Goal: Information Seeking & Learning: Learn about a topic

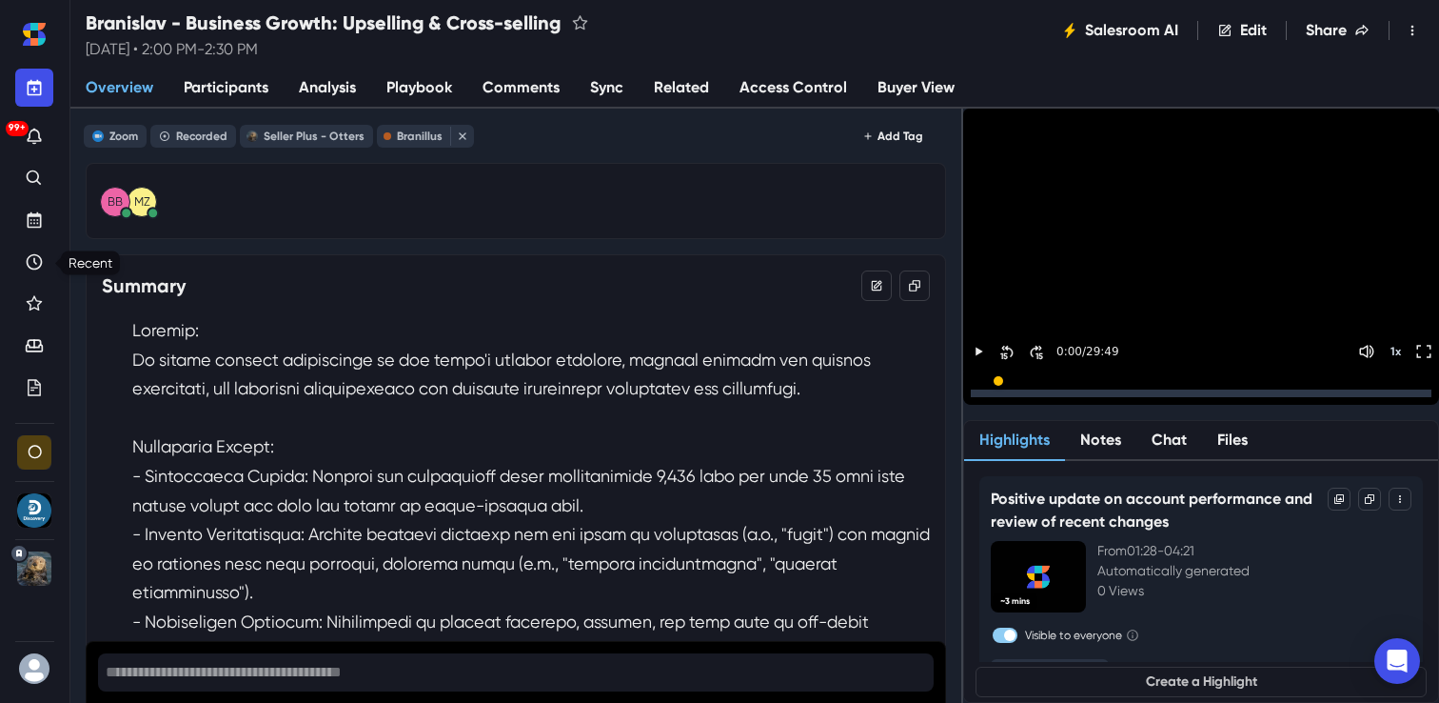
click at [33, 262] on icon "Recent" at bounding box center [35, 261] width 4 height 7
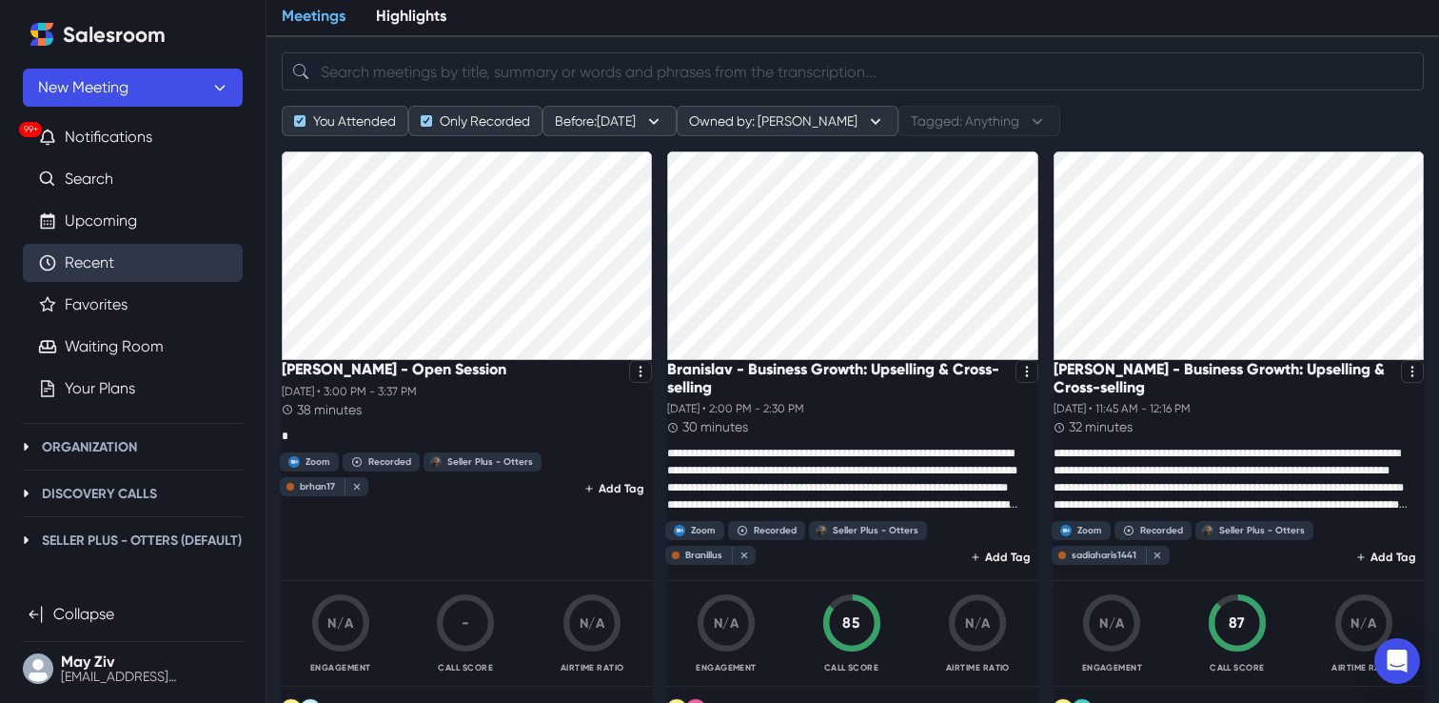
scroll to position [100, 0]
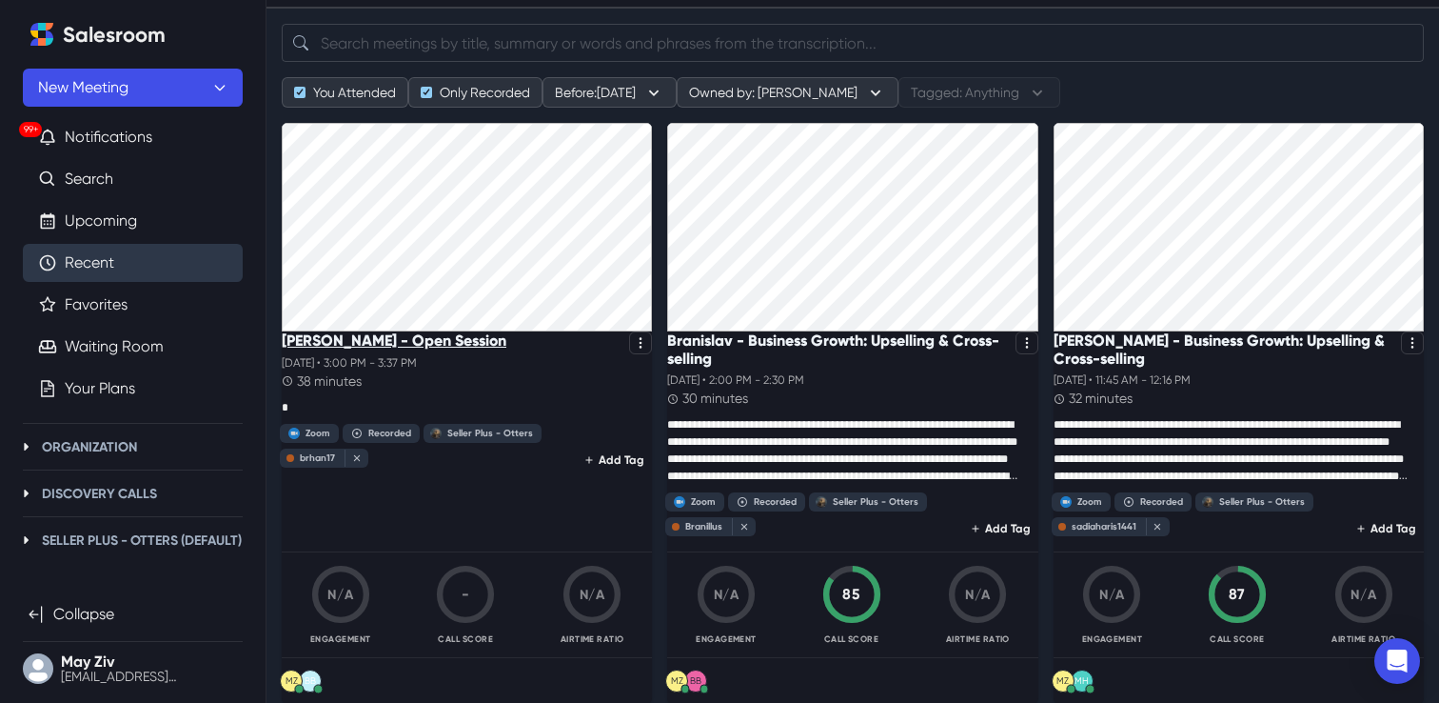
click at [426, 349] on p "[PERSON_NAME] - Open Session" at bounding box center [394, 340] width 225 height 18
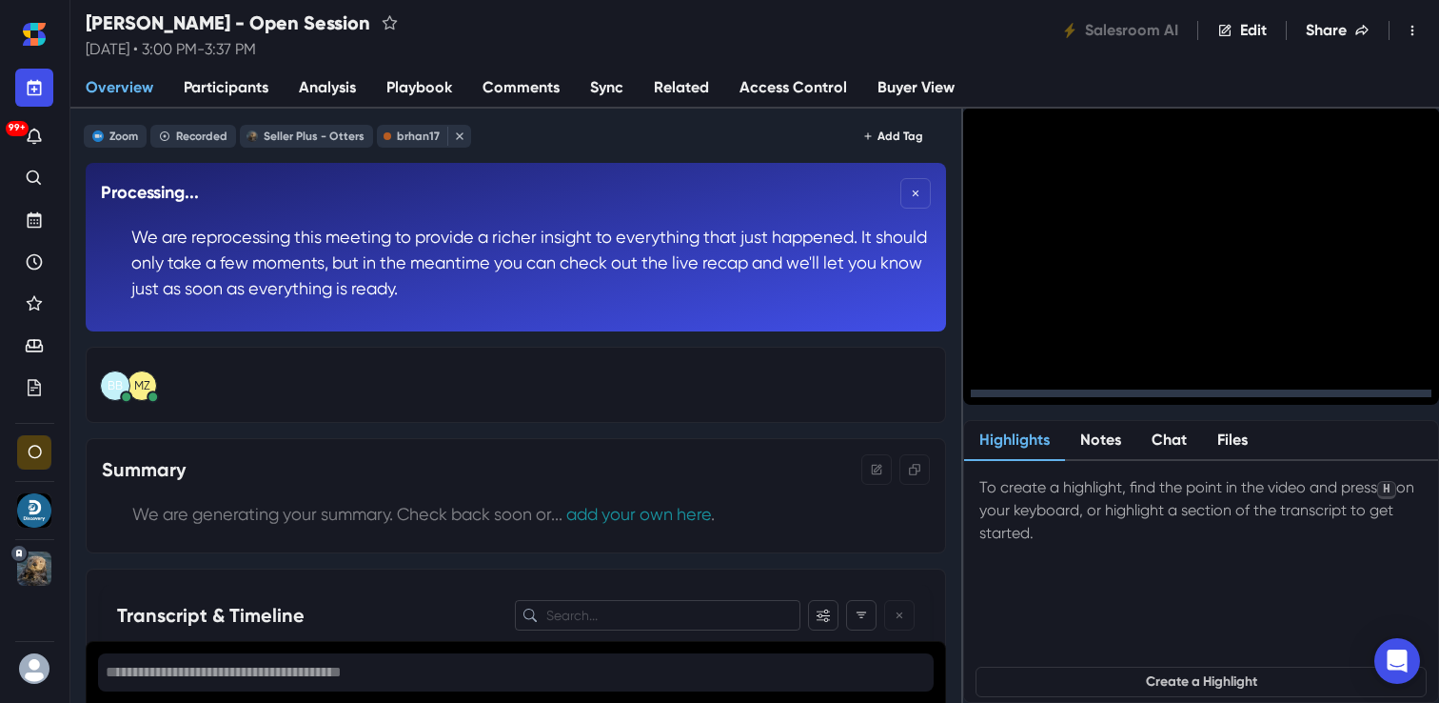
click at [336, 99] on link "Analysis" at bounding box center [328, 89] width 88 height 40
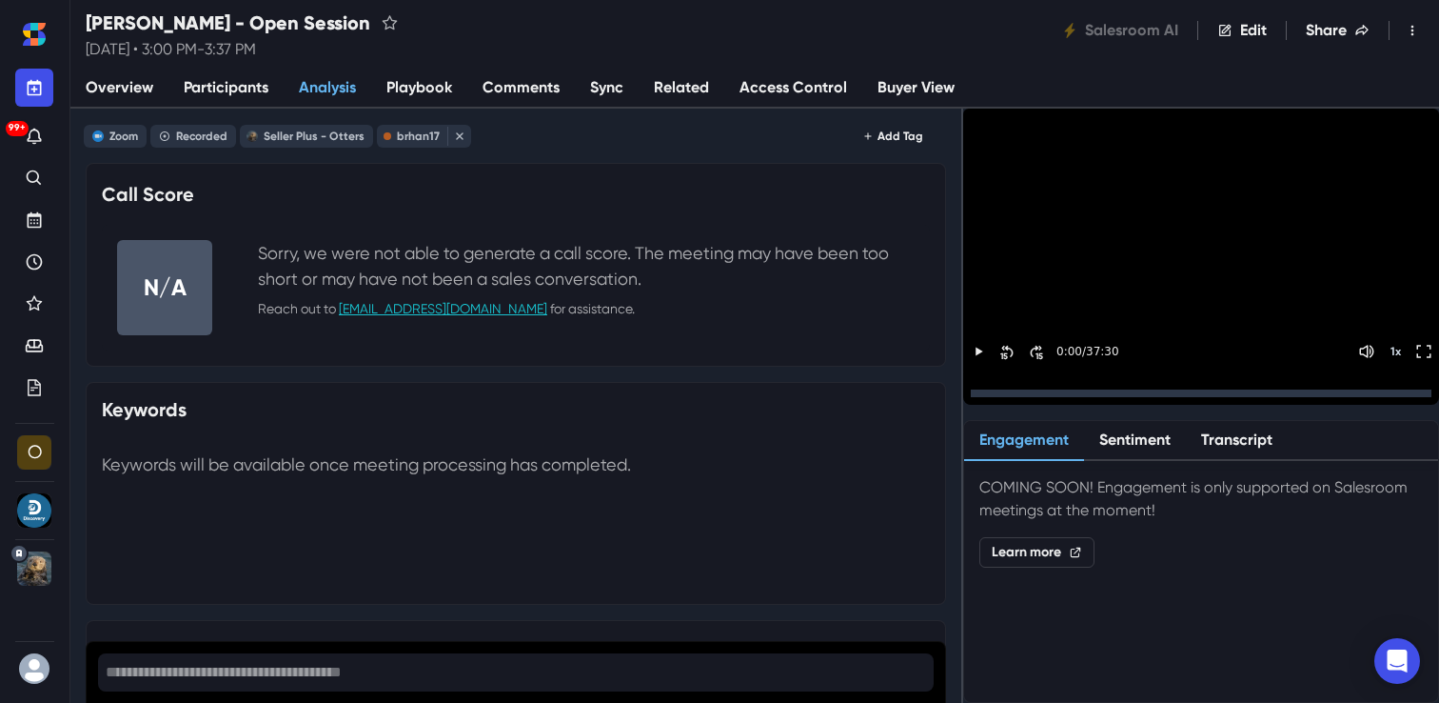
click at [129, 93] on span "Overview" at bounding box center [120, 87] width 68 height 23
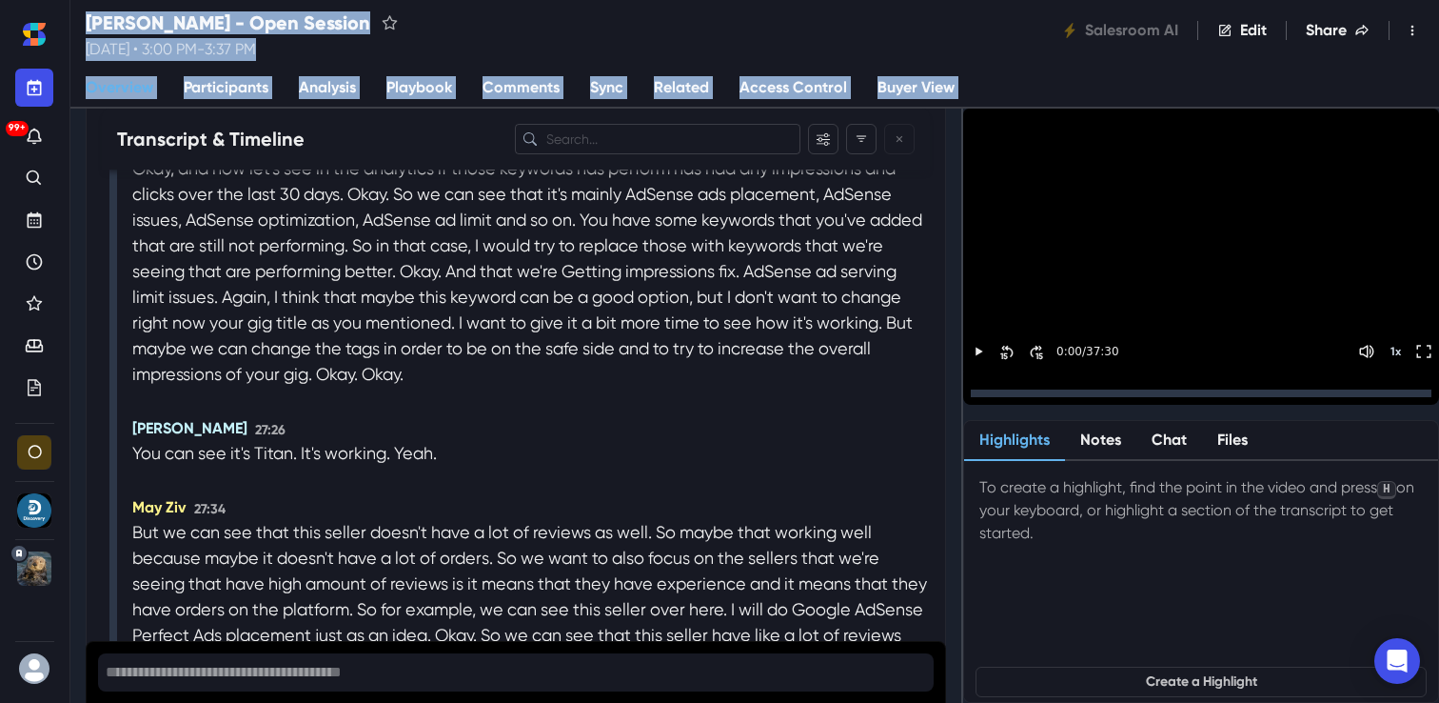
scroll to position [9854, 0]
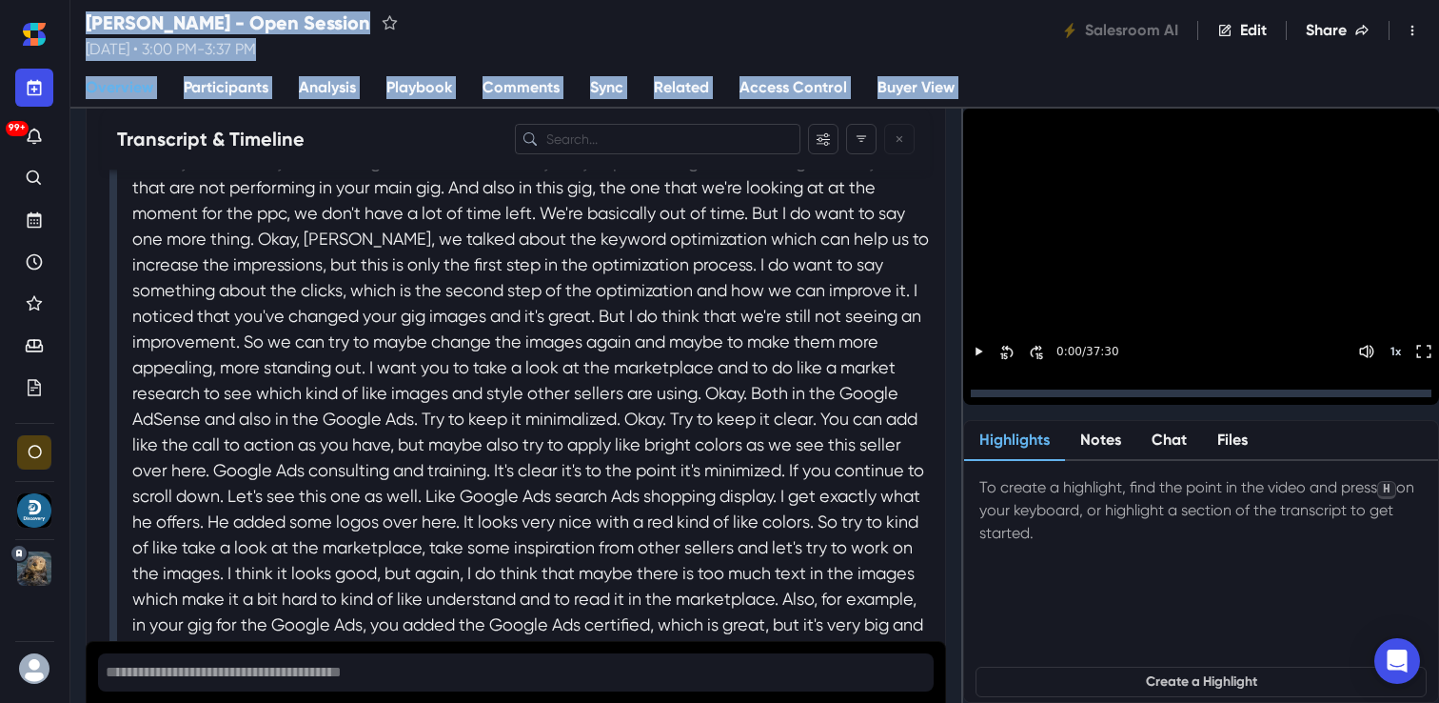
drag, startPoint x: 129, startPoint y: 320, endPoint x: 175, endPoint y: 764, distance: 446.9
click at [175, 0] on html "99+ O Organization Details Discovery Calls Details Members AI Assistant Keyword…" at bounding box center [719, 0] width 1439 height 0
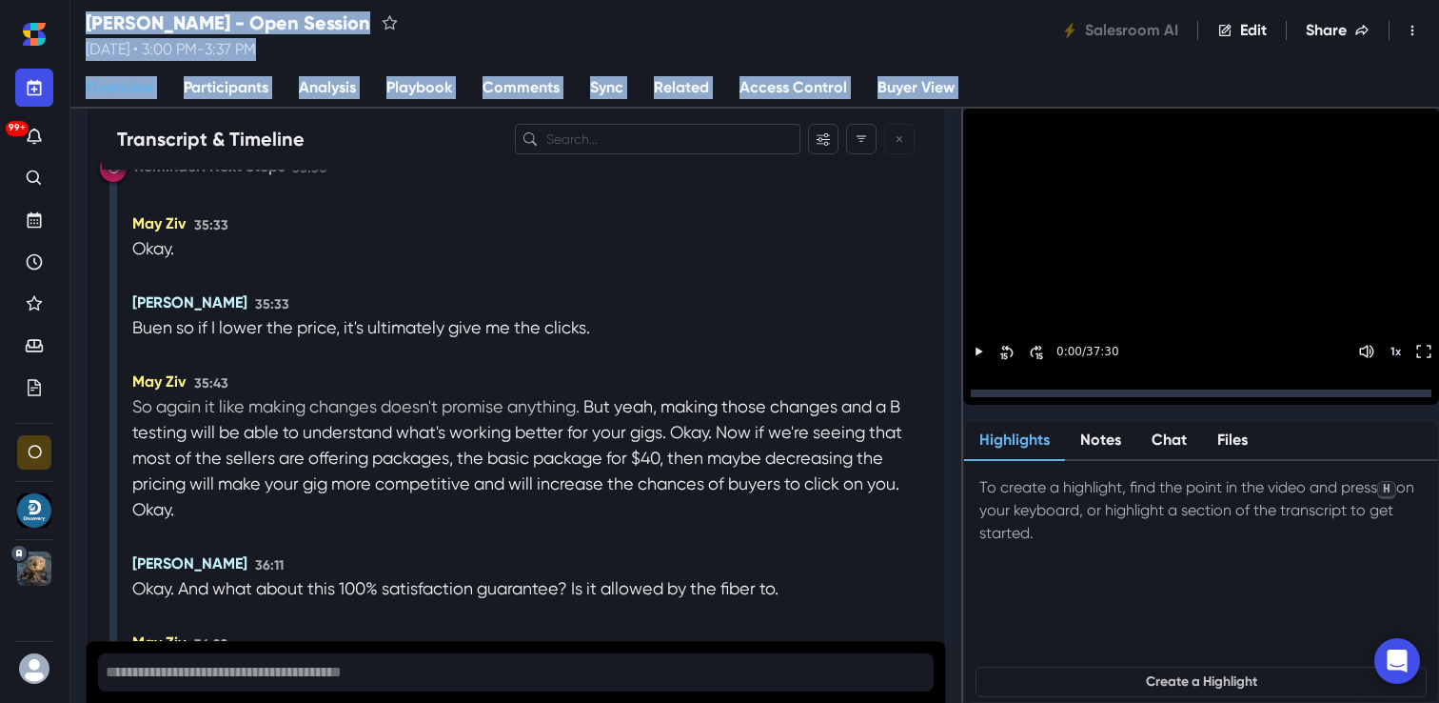
click at [521, 419] on p "So again it like making changes doesn't promise anything." at bounding box center [357, 406] width 451 height 26
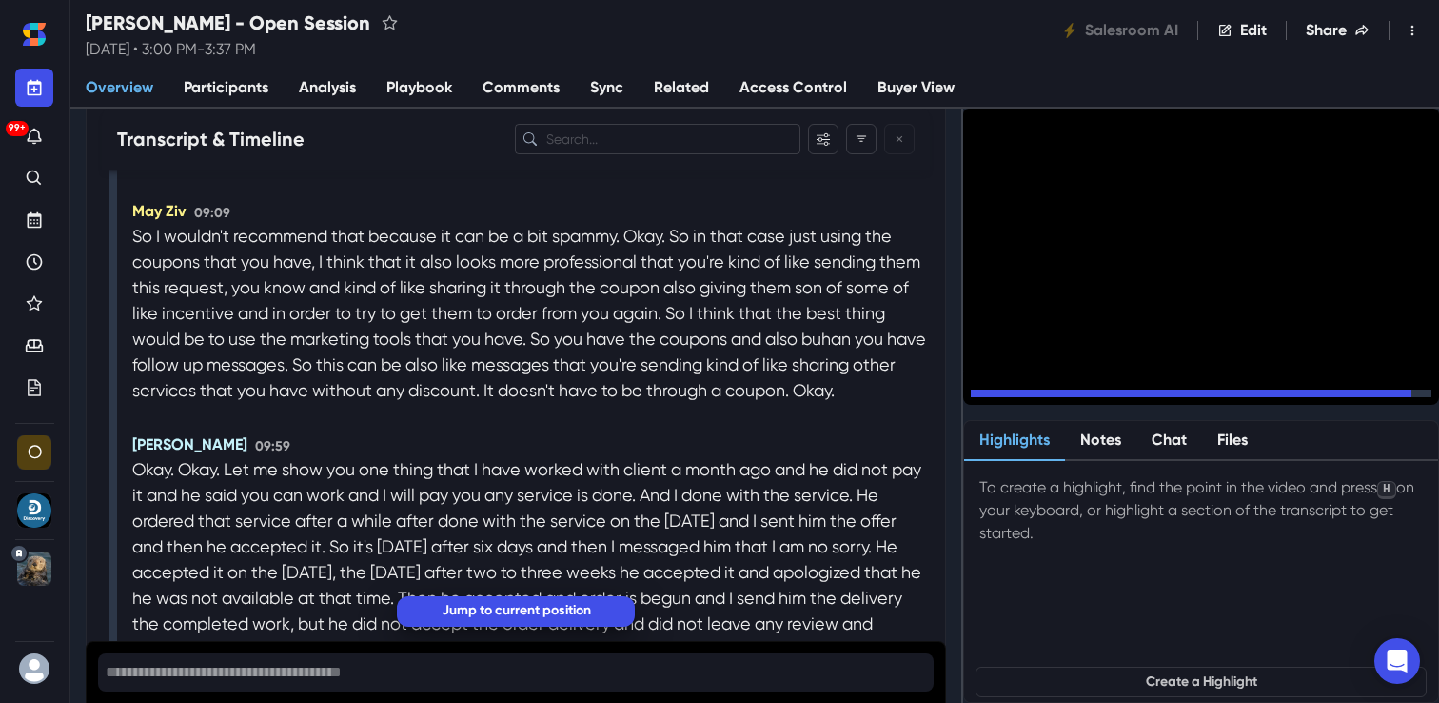
scroll to position [3443, 0]
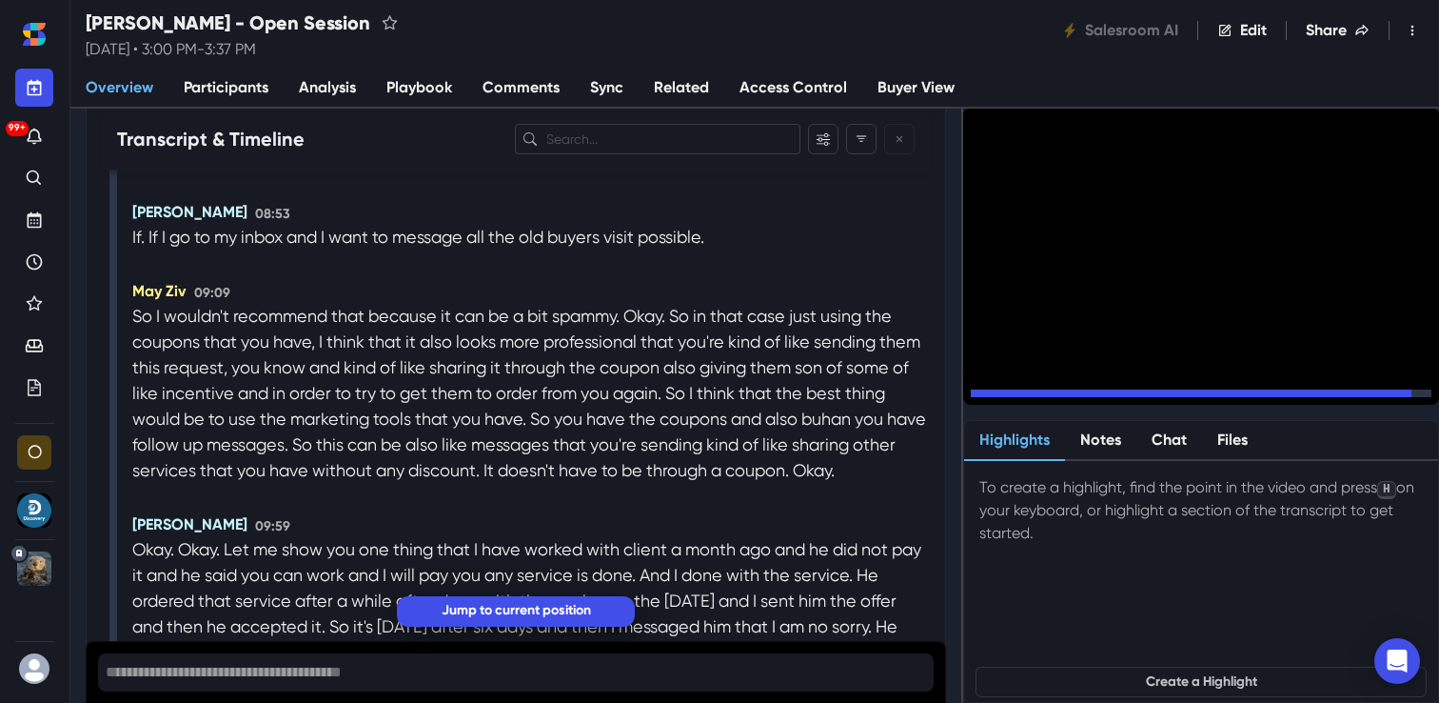
click at [987, 385] on icon "Pause" at bounding box center [978, 393] width 17 height 17
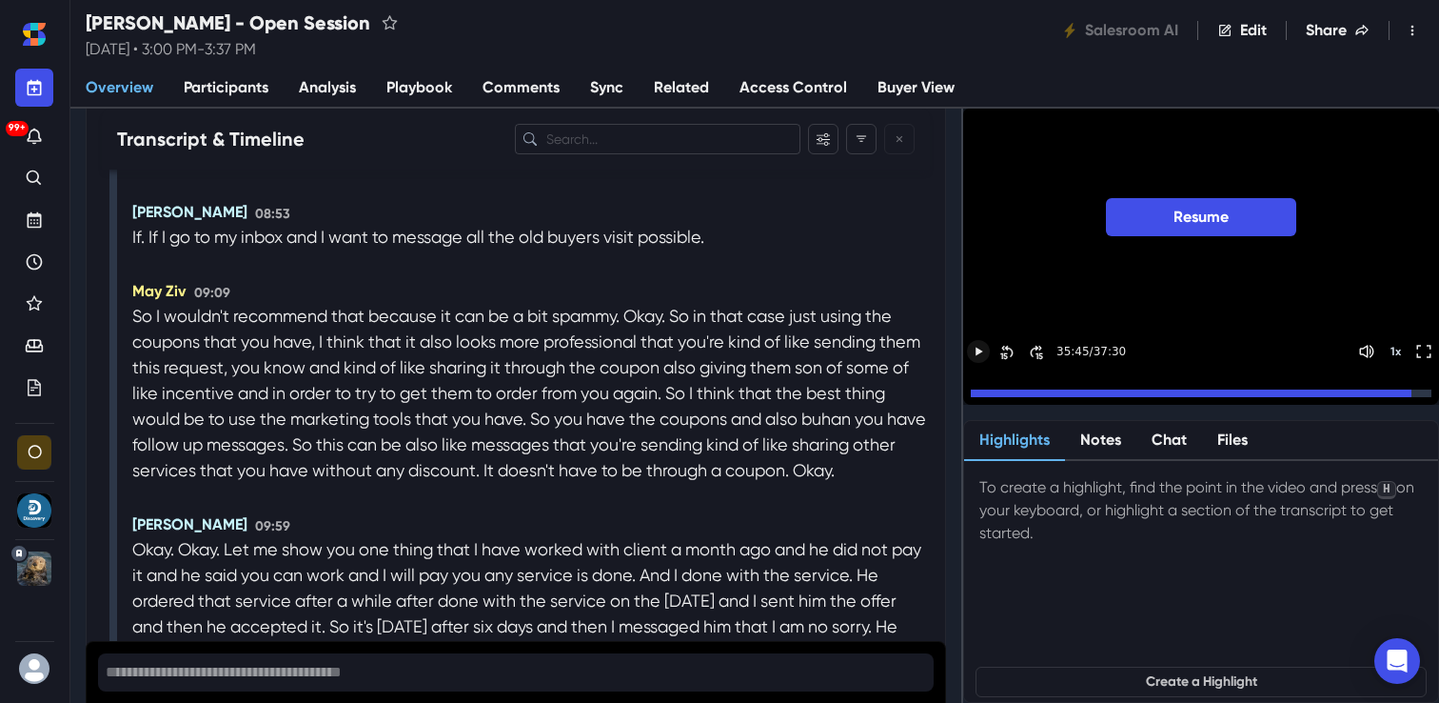
click at [305, 89] on span "Analysis" at bounding box center [327, 87] width 57 height 23
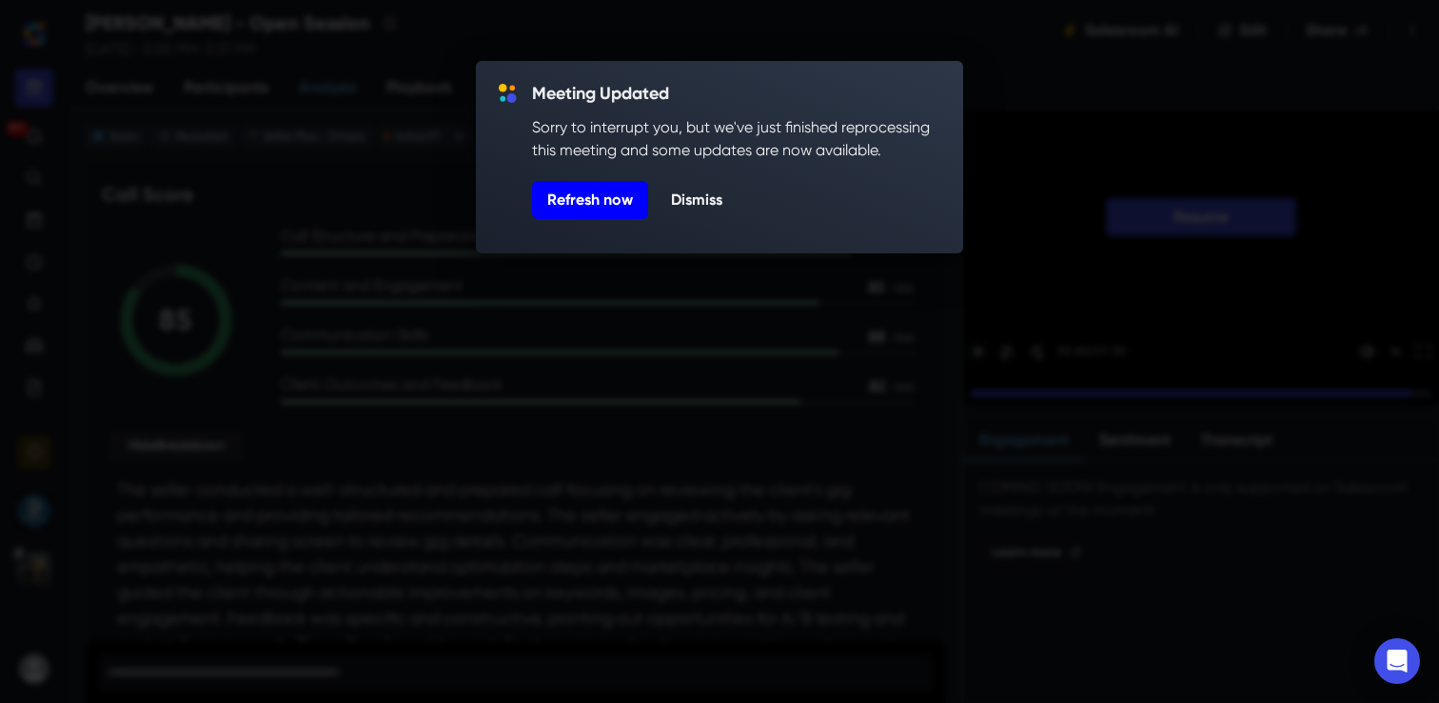
click at [565, 200] on button "Refresh now" at bounding box center [590, 200] width 116 height 38
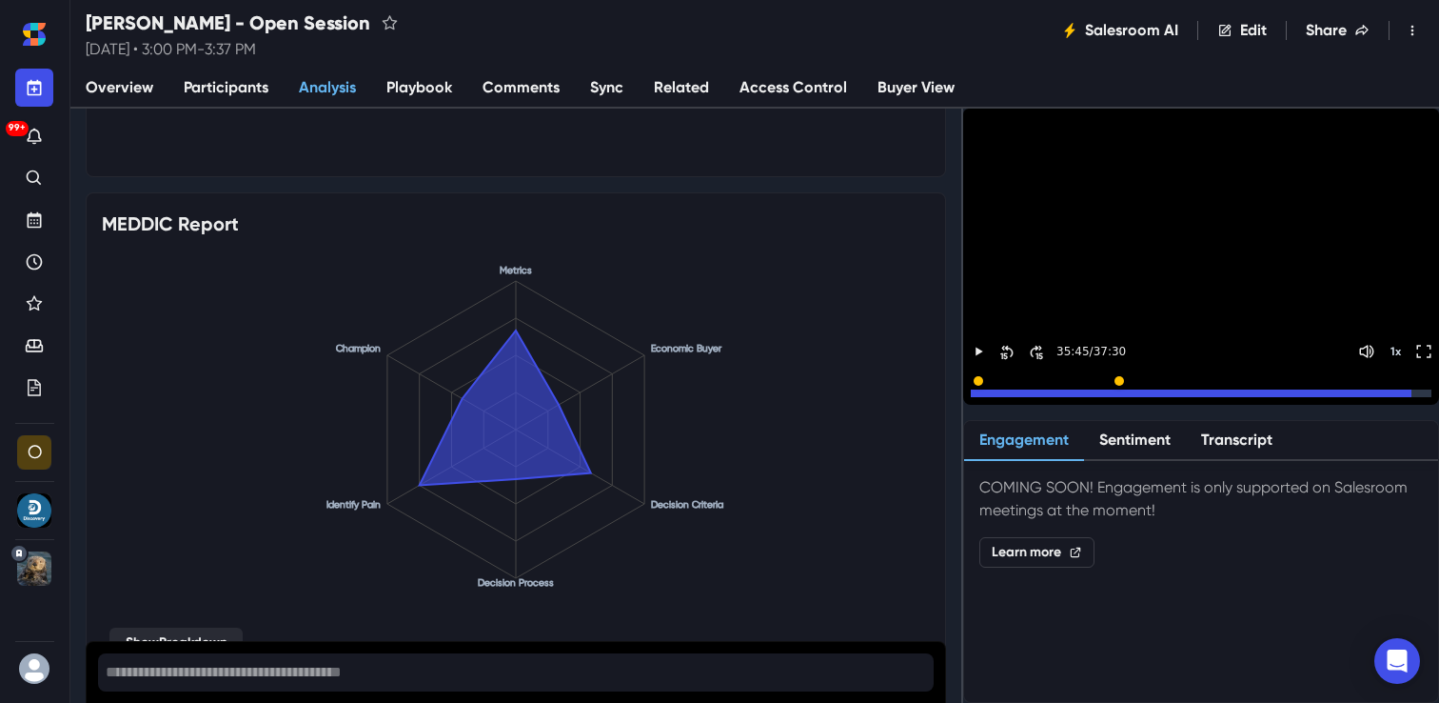
scroll to position [1577, 0]
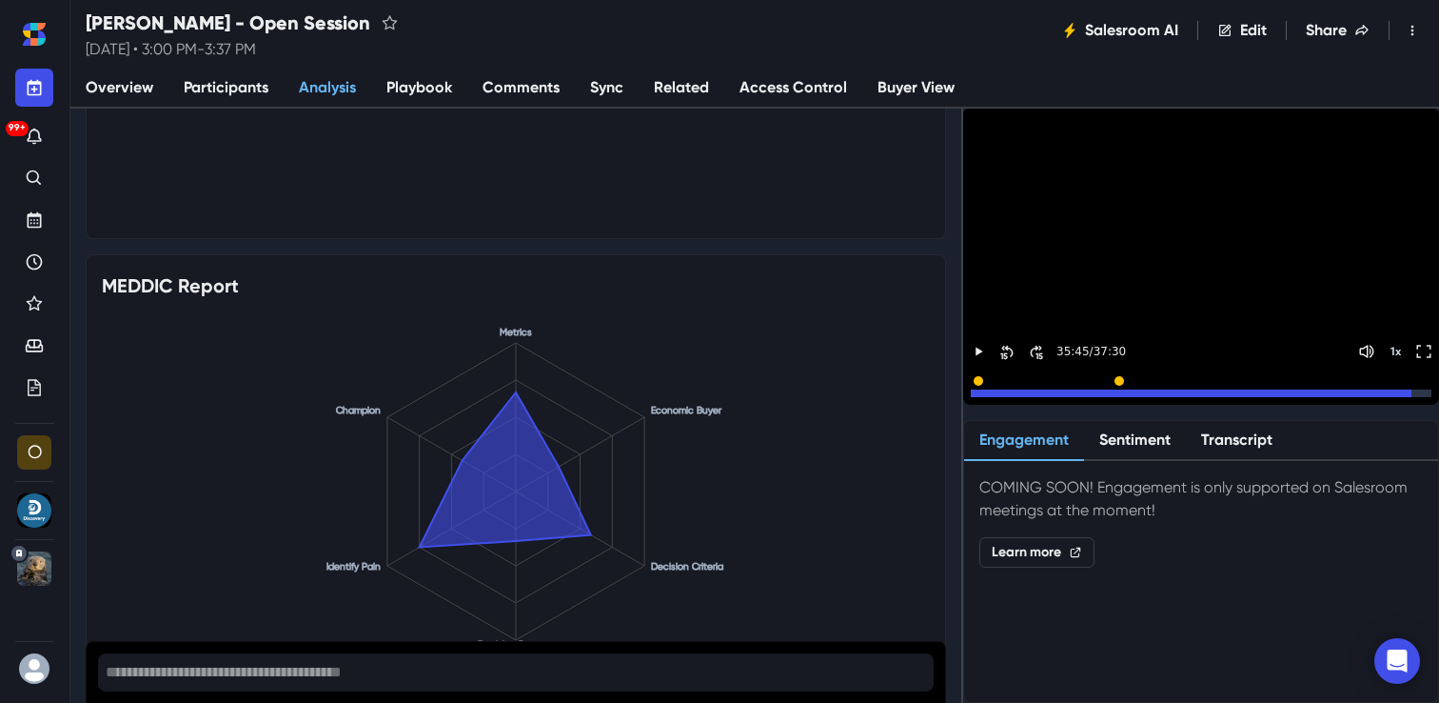
click at [118, 85] on span "Overview" at bounding box center [120, 87] width 68 height 23
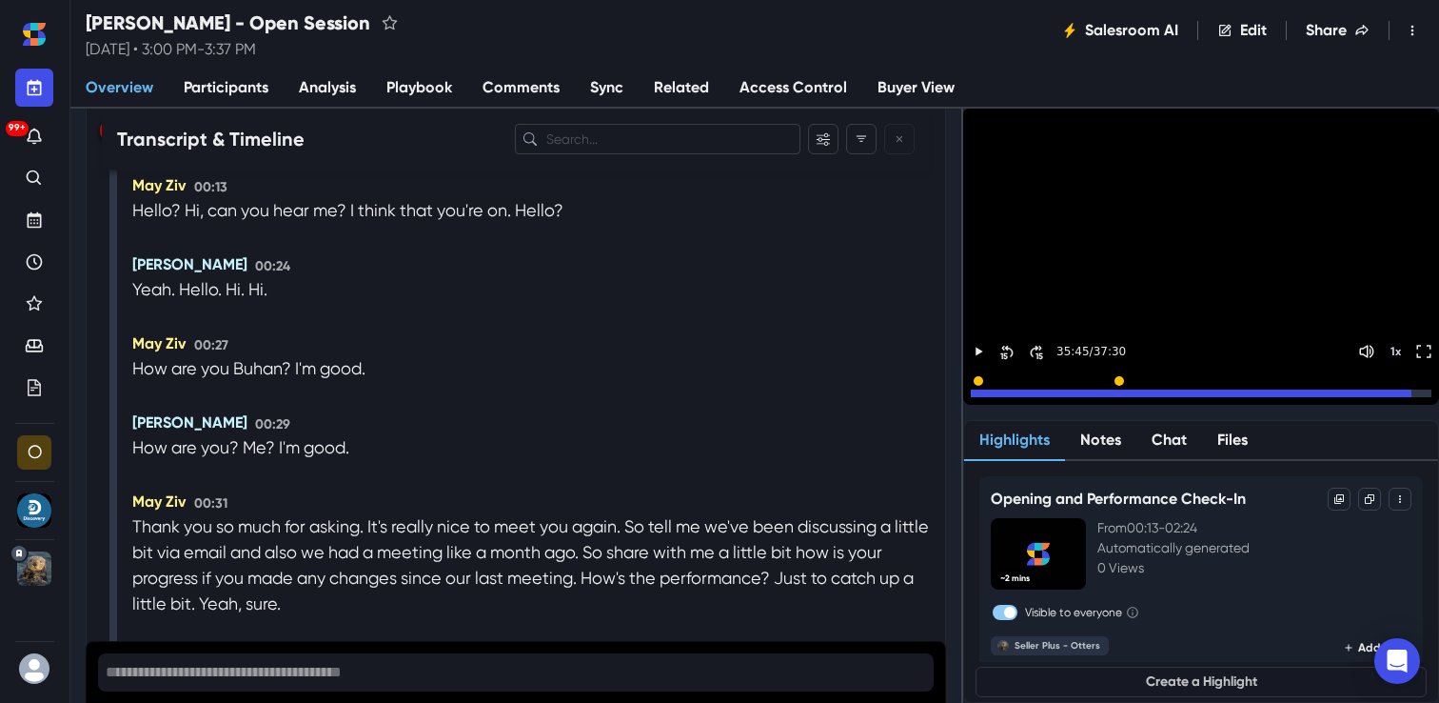
scroll to position [2095, 0]
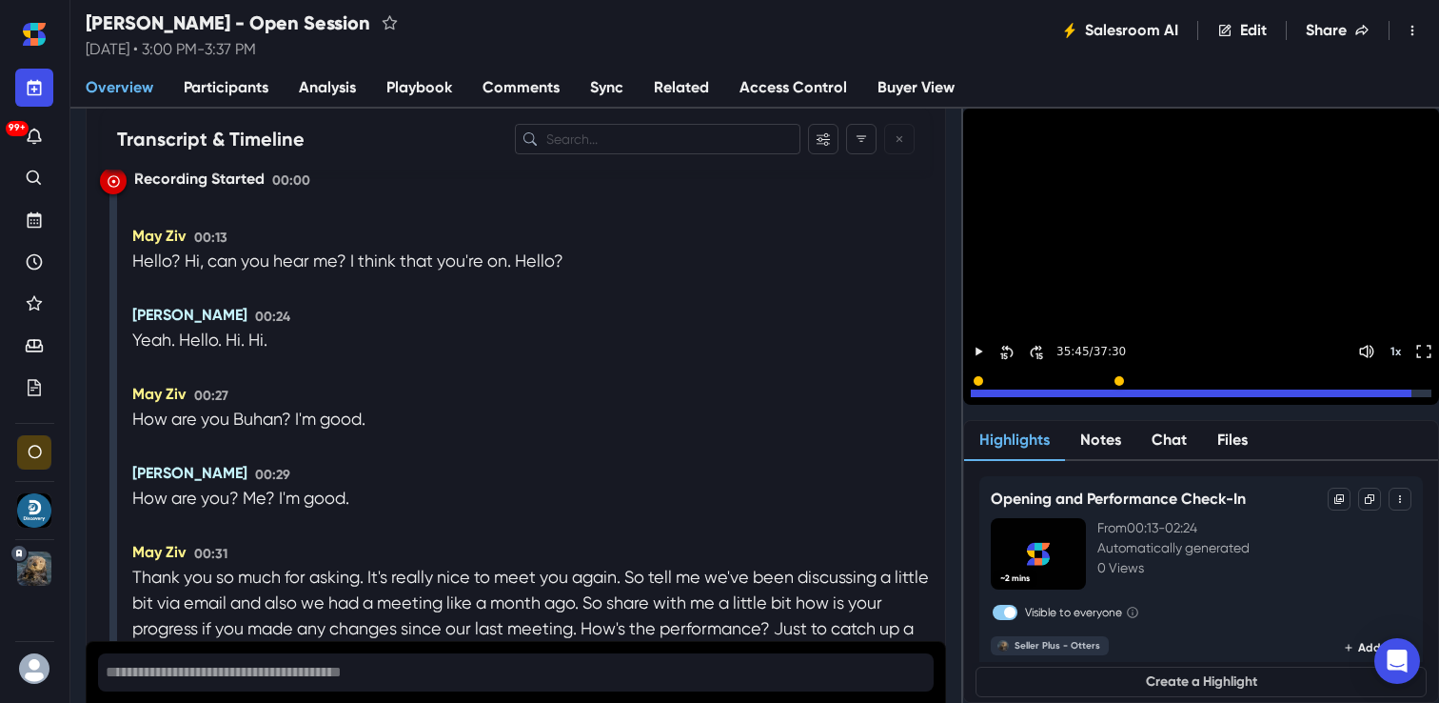
drag, startPoint x: 134, startPoint y: 210, endPoint x: 187, endPoint y: 353, distance: 152.1
drag, startPoint x: 131, startPoint y: 216, endPoint x: 206, endPoint y: 327, distance: 133.9
drag, startPoint x: 132, startPoint y: 216, endPoint x: 251, endPoint y: 361, distance: 187.3
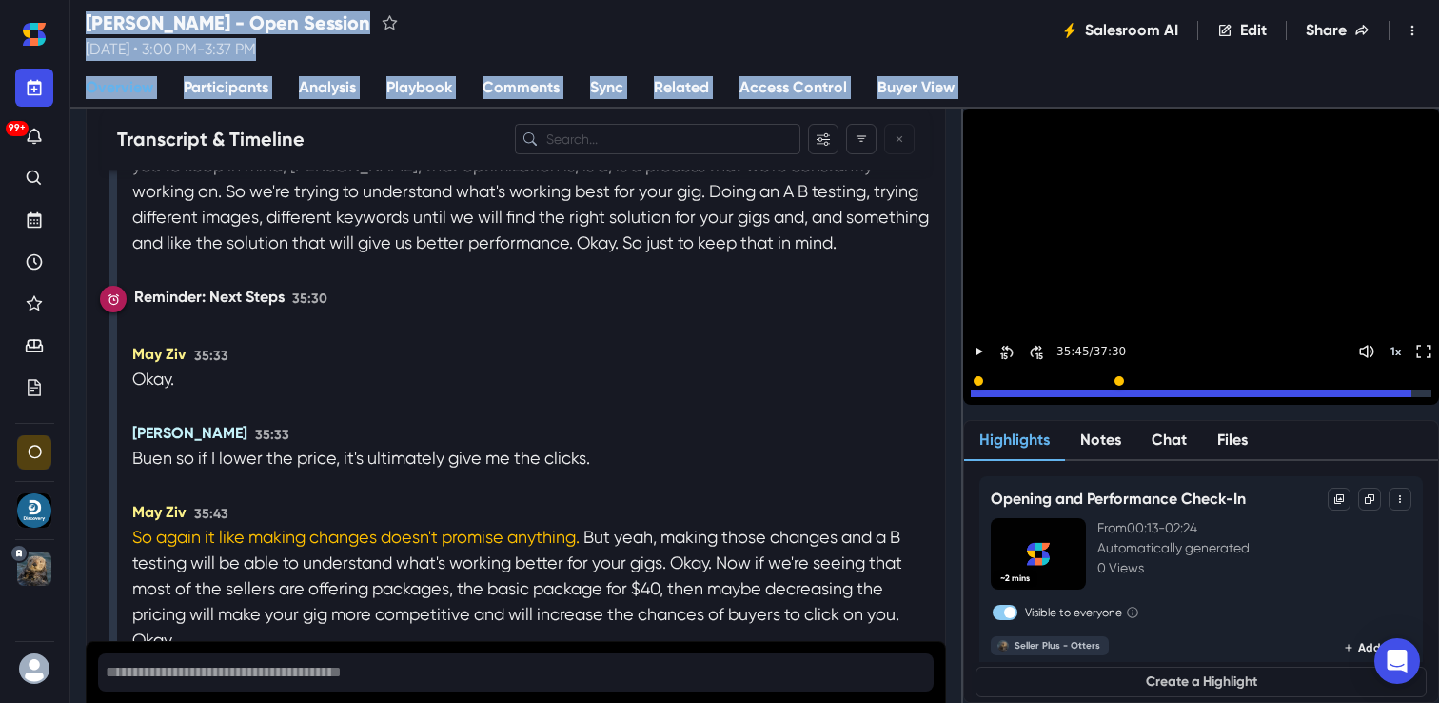
scroll to position [13150, 0]
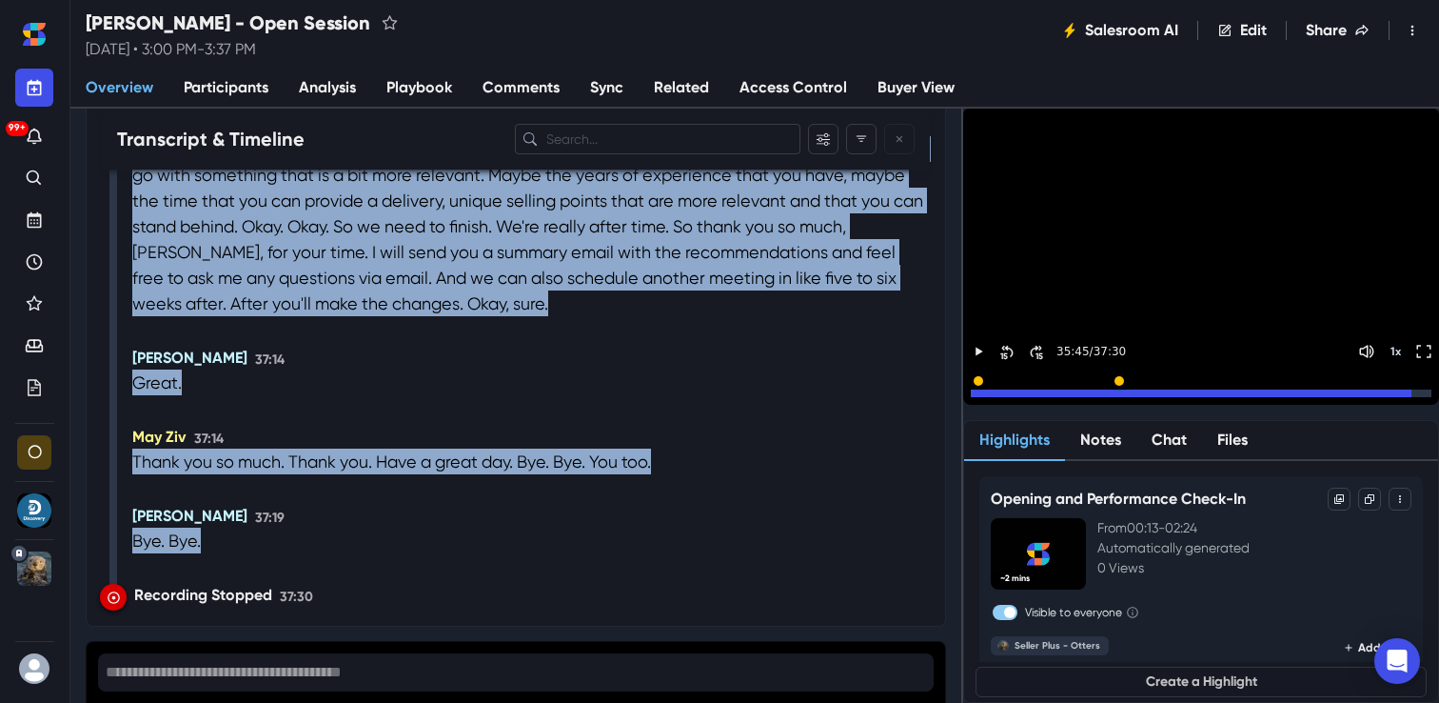
drag, startPoint x: 134, startPoint y: 245, endPoint x: 374, endPoint y: 559, distance: 395.3
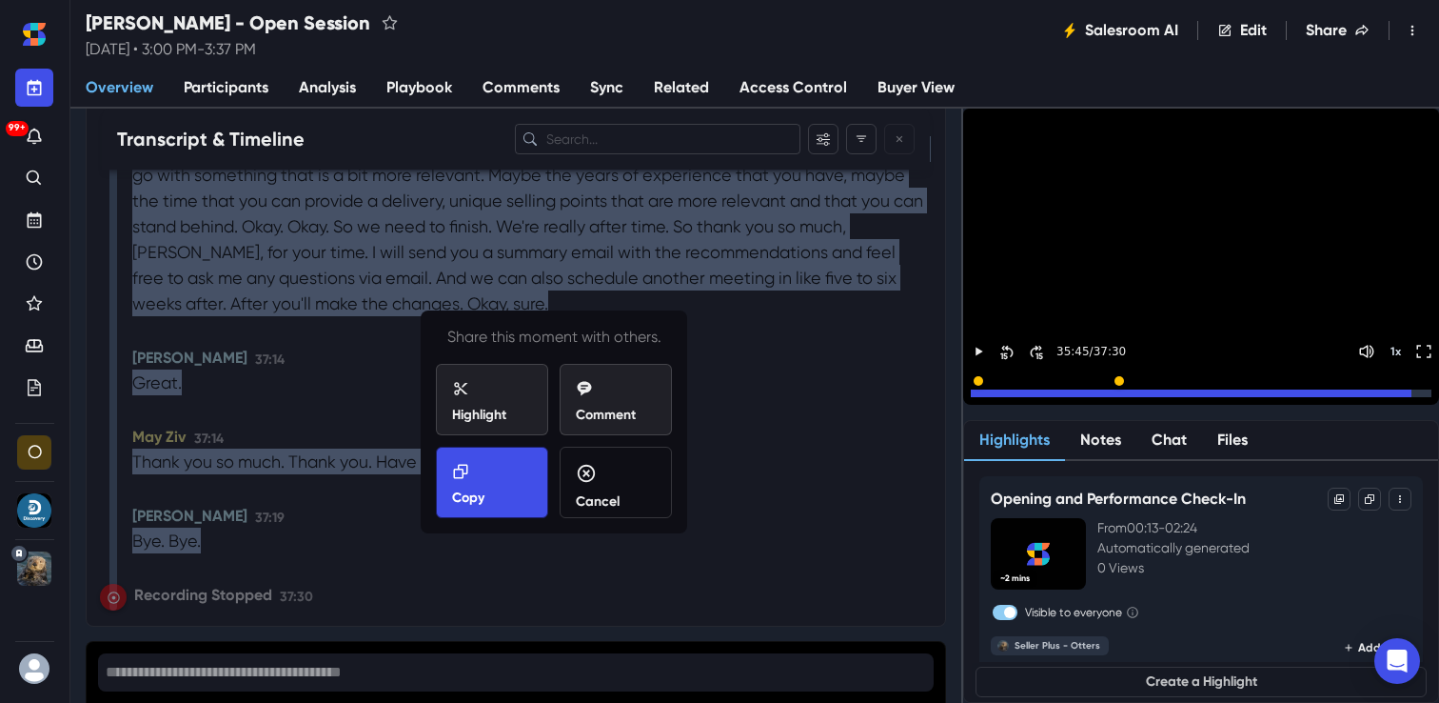
click at [492, 494] on div "Copy" at bounding box center [492, 485] width 80 height 45
